Goal: Find specific page/section

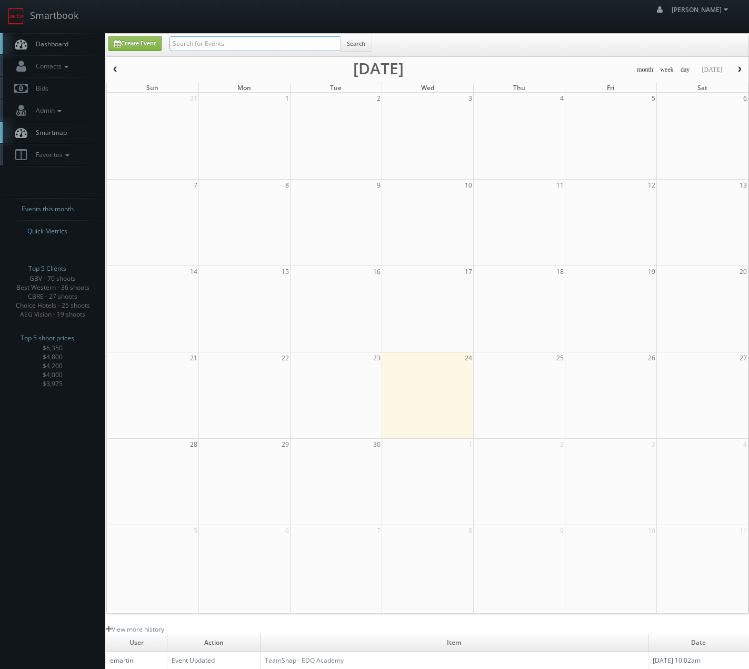
click at [324, 44] on input "text" at bounding box center [255, 43] width 171 height 15
type input "dupont"
click at [195, 47] on input "text" at bounding box center [255, 43] width 171 height 15
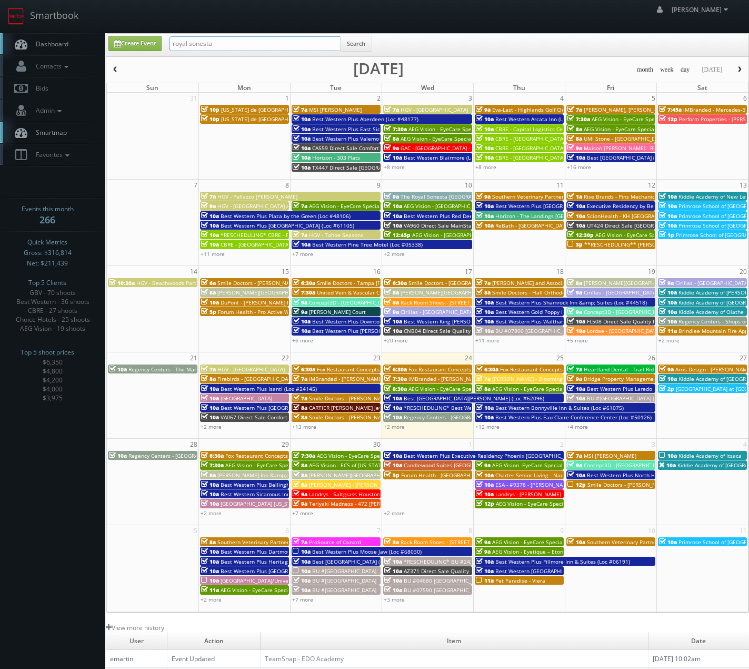
type input "royal sonesta"
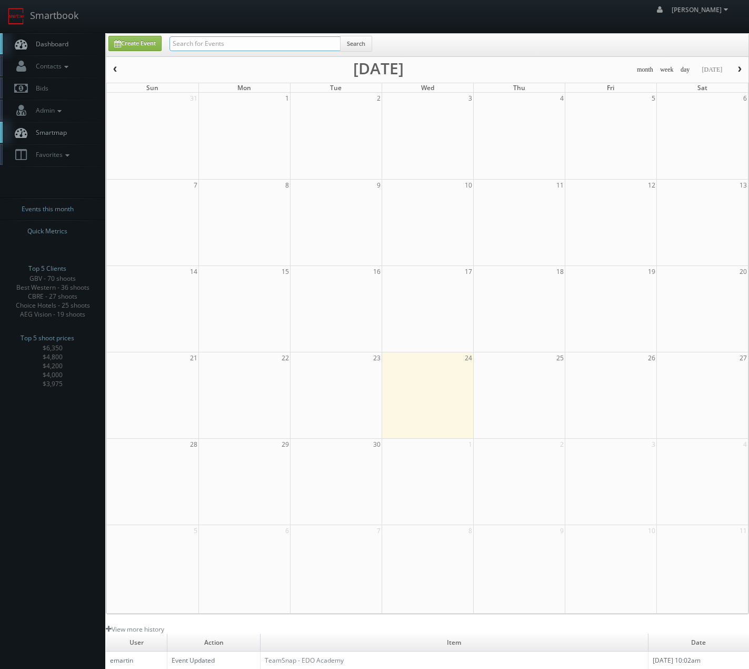
click at [190, 44] on input "text" at bounding box center [255, 43] width 171 height 15
type input "dupont"
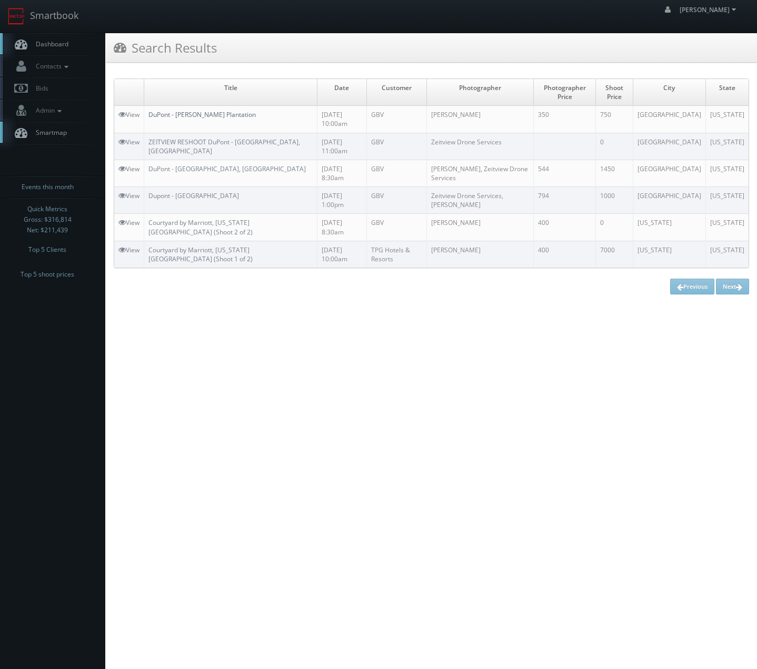
click at [228, 113] on link "DuPont - [PERSON_NAME] Plantation" at bounding box center [201, 114] width 107 height 9
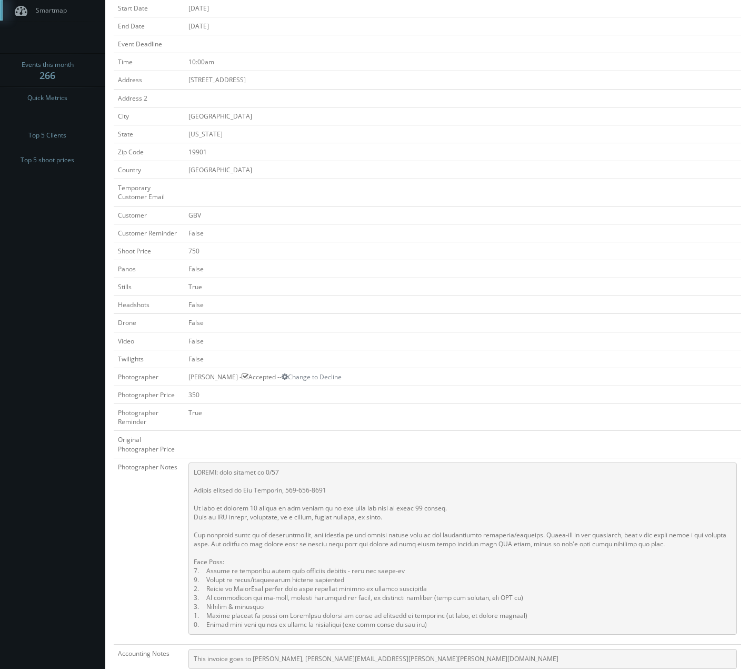
scroll to position [316, 0]
